Goal: Ask a question

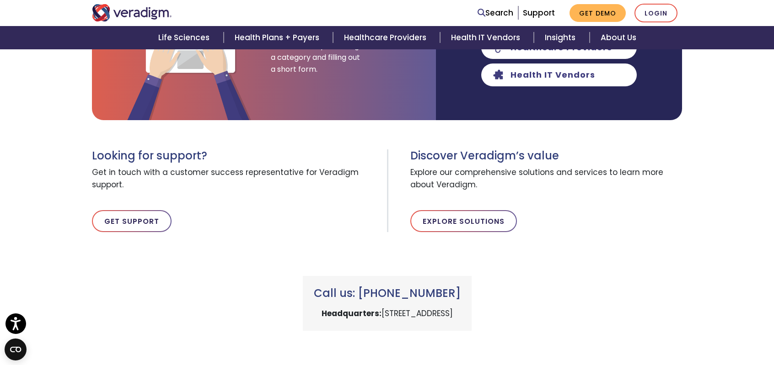
scroll to position [228, 0]
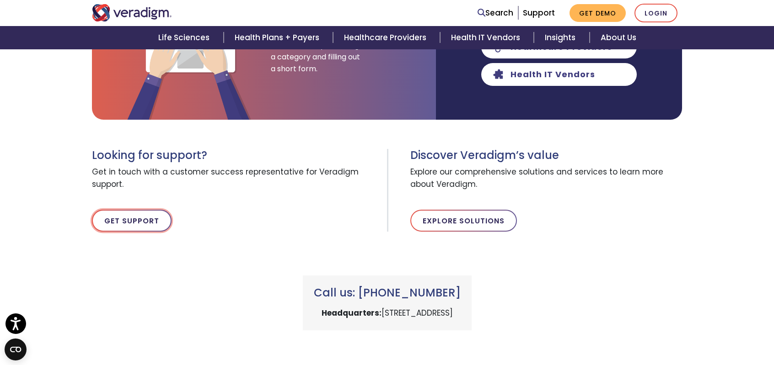
click at [129, 219] on link "Get Support" at bounding box center [132, 221] width 80 height 22
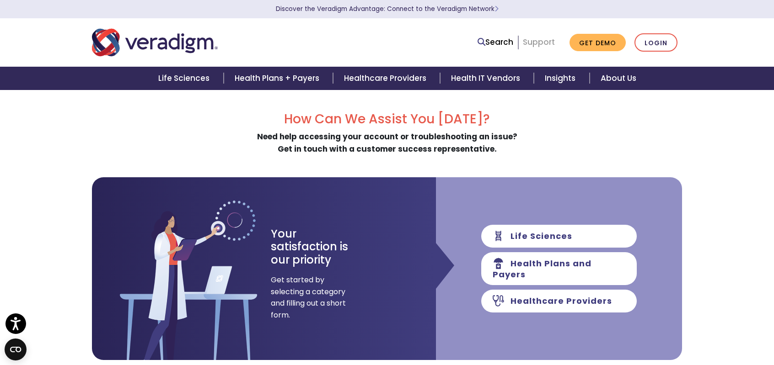
click at [541, 42] on link "Support" at bounding box center [539, 42] width 32 height 11
click at [540, 44] on link "Support" at bounding box center [539, 42] width 32 height 11
